Goal: Information Seeking & Learning: Check status

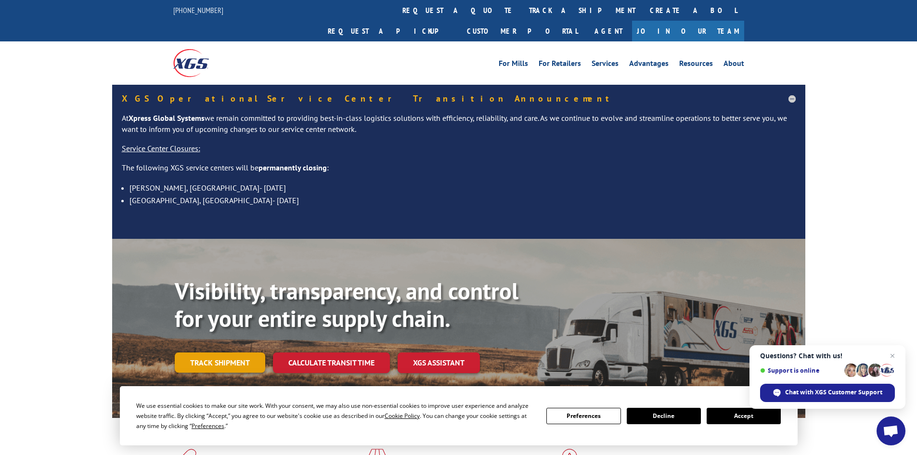
click at [234, 352] on link "Track shipment" at bounding box center [220, 362] width 90 height 20
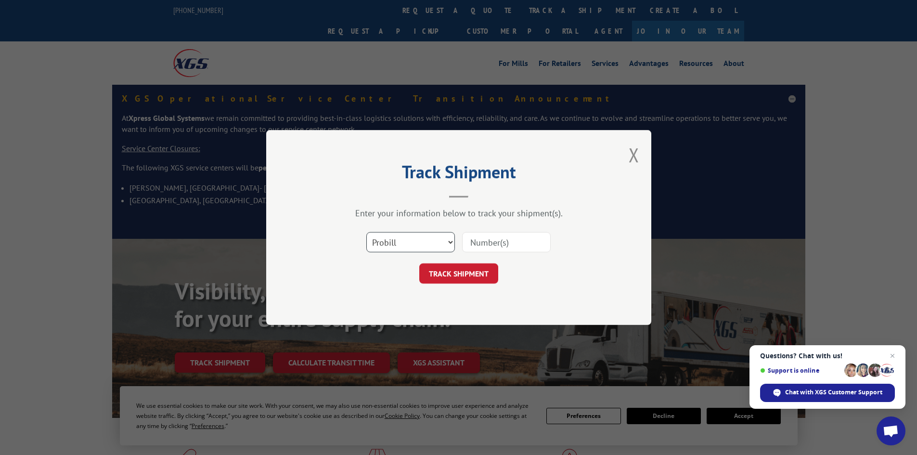
click at [384, 240] on select "Select category... Probill BOL PO" at bounding box center [410, 242] width 89 height 20
select select "po"
click at [366, 232] on select "Select category... Probill BOL PO" at bounding box center [410, 242] width 89 height 20
click at [475, 244] on input at bounding box center [506, 242] width 89 height 20
paste input "05541725"
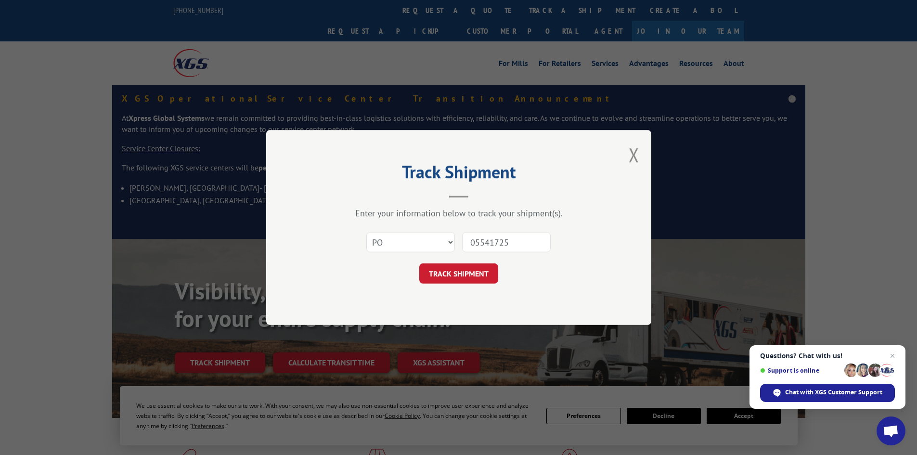
type input "05541725"
click at [459, 263] on form "Select category... Probill BOL PO 05541725 TRACK SHIPMENT" at bounding box center [458, 254] width 289 height 57
click at [459, 269] on button "TRACK SHIPMENT" at bounding box center [458, 273] width 79 height 20
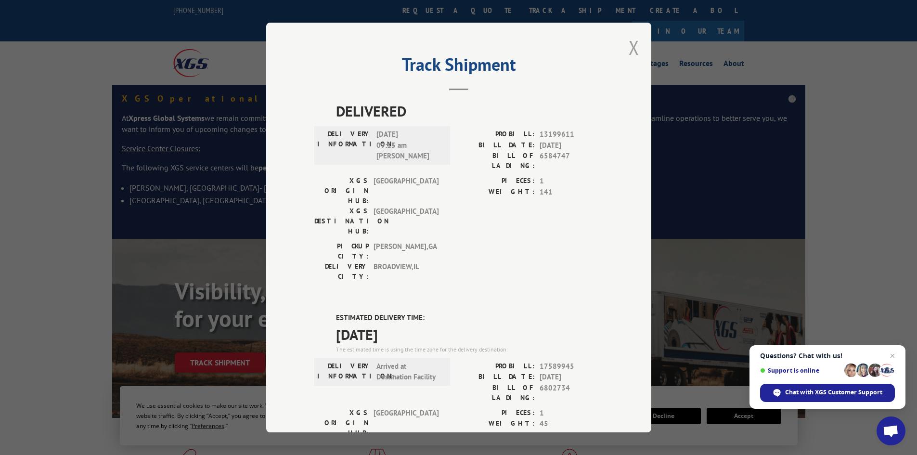
click at [632, 51] on button "Close modal" at bounding box center [634, 48] width 11 height 26
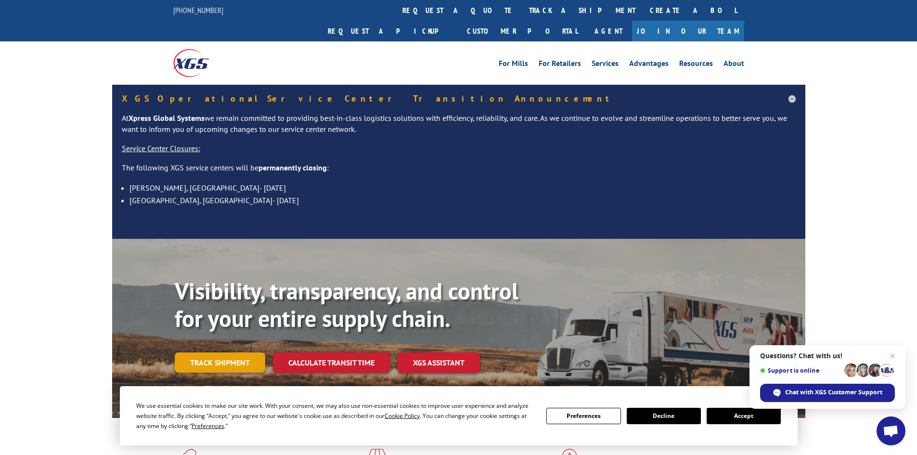
click at [246, 352] on link "Track shipment" at bounding box center [220, 362] width 90 height 20
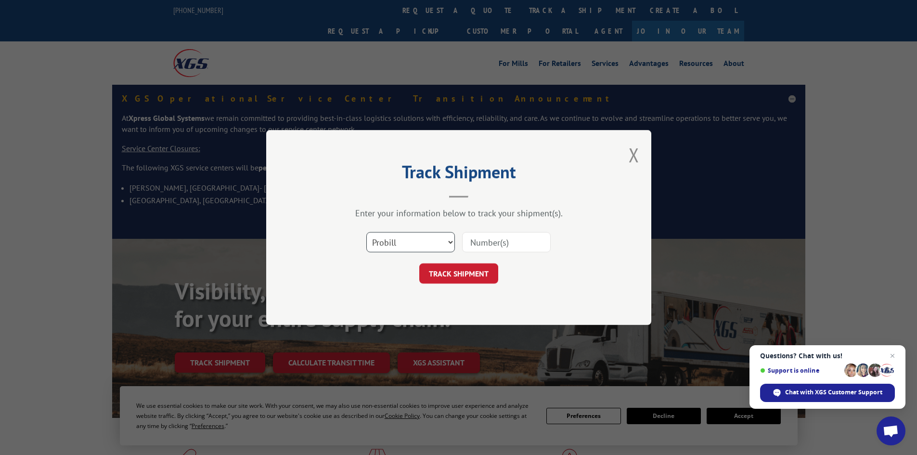
click at [402, 245] on select "Select category... Probill BOL PO" at bounding box center [410, 242] width 89 height 20
select select "po"
click at [366, 232] on select "Select category... Probill BOL PO" at bounding box center [410, 242] width 89 height 20
click at [469, 243] on input at bounding box center [506, 242] width 89 height 20
paste input "05541634"
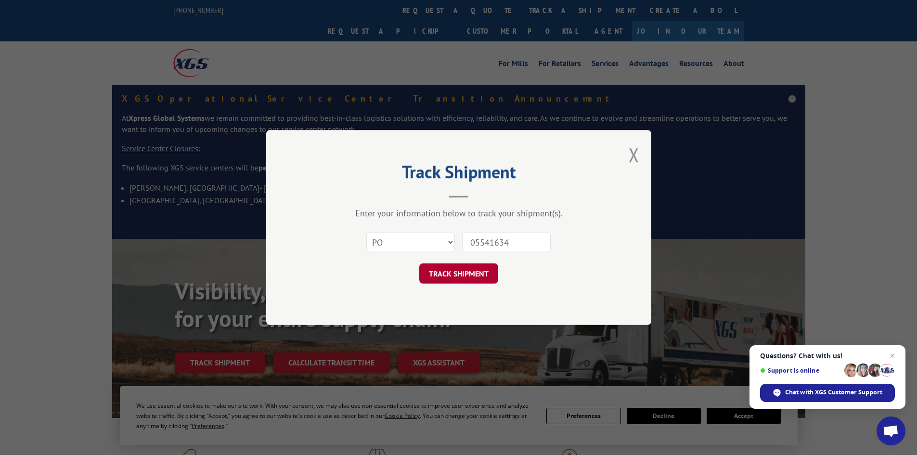
type input "05541634"
click at [464, 275] on button "TRACK SHIPMENT" at bounding box center [458, 273] width 79 height 20
